Goal: Information Seeking & Learning: Learn about a topic

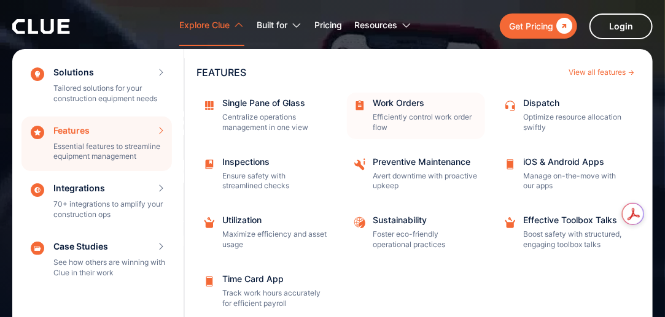
click at [413, 111] on div "Work Orders Efficiently control work order flow" at bounding box center [424, 116] width 104 height 34
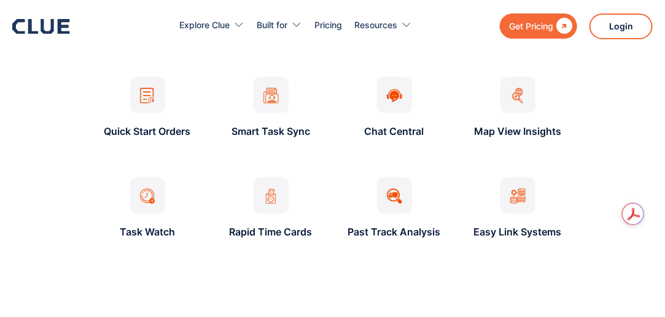
scroll to position [1029, 0]
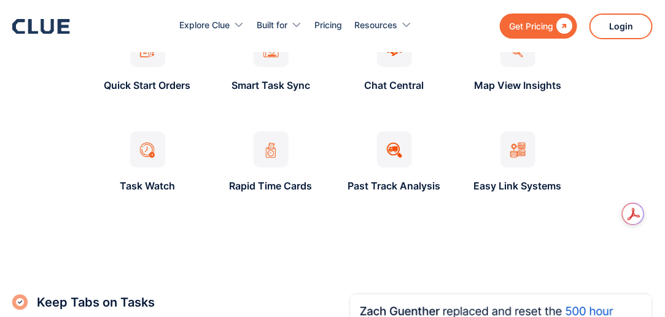
click at [37, 134] on div "Discover Clue's Best Features for Work Order Quick Start Orders Smart Task Sync…" at bounding box center [332, 79] width 640 height 231
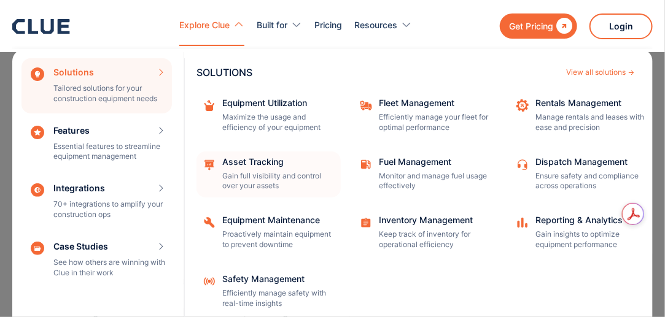
scroll to position [1098, 0]
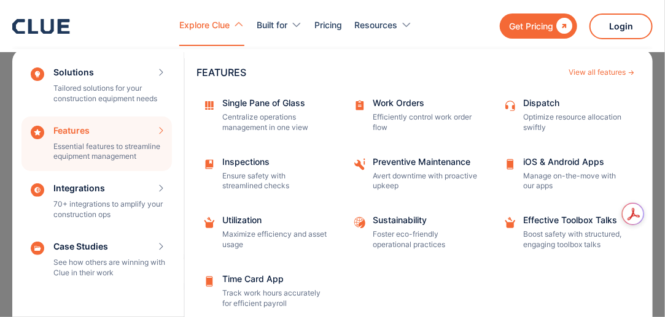
click at [115, 141] on div "Features Essential features to streamline equipment management Features View al…" at bounding box center [96, 144] width 150 height 55
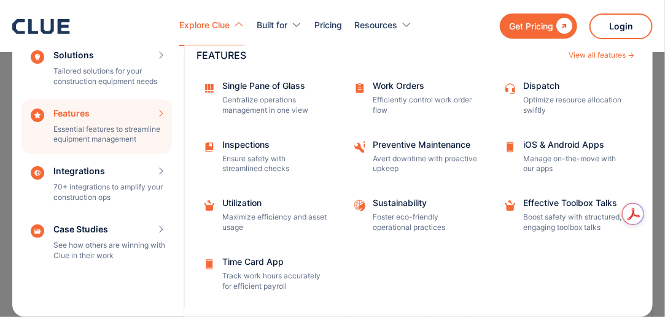
scroll to position [0, 0]
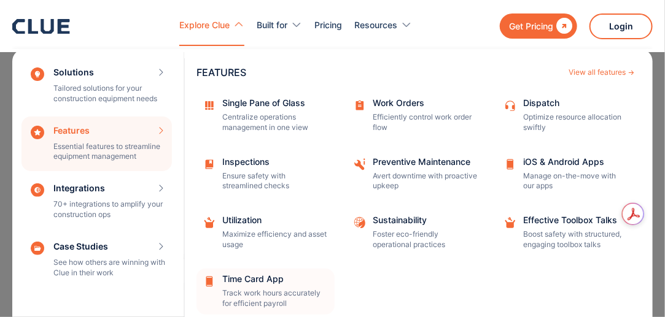
click at [271, 283] on div "Time Card App" at bounding box center [274, 279] width 104 height 9
click at [249, 216] on div "Utilization" at bounding box center [274, 220] width 104 height 9
